Goal: Task Accomplishment & Management: Use online tool/utility

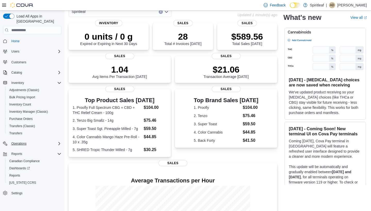
scroll to position [29, 0]
click at [18, 173] on span "Reports" at bounding box center [14, 175] width 11 height 4
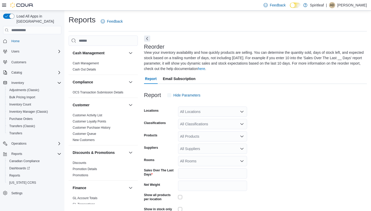
scroll to position [27, 0]
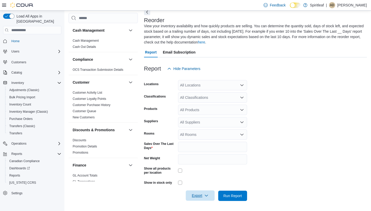
click at [197, 195] on span "Export" at bounding box center [200, 195] width 23 height 10
click at [201, 166] on span "Export to Excel" at bounding box center [200, 165] width 23 height 4
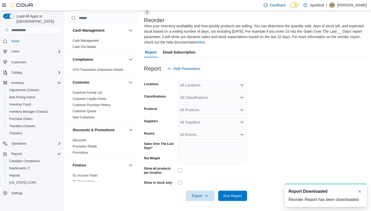
scroll to position [0, 0]
